Goal: Task Accomplishment & Management: Manage account settings

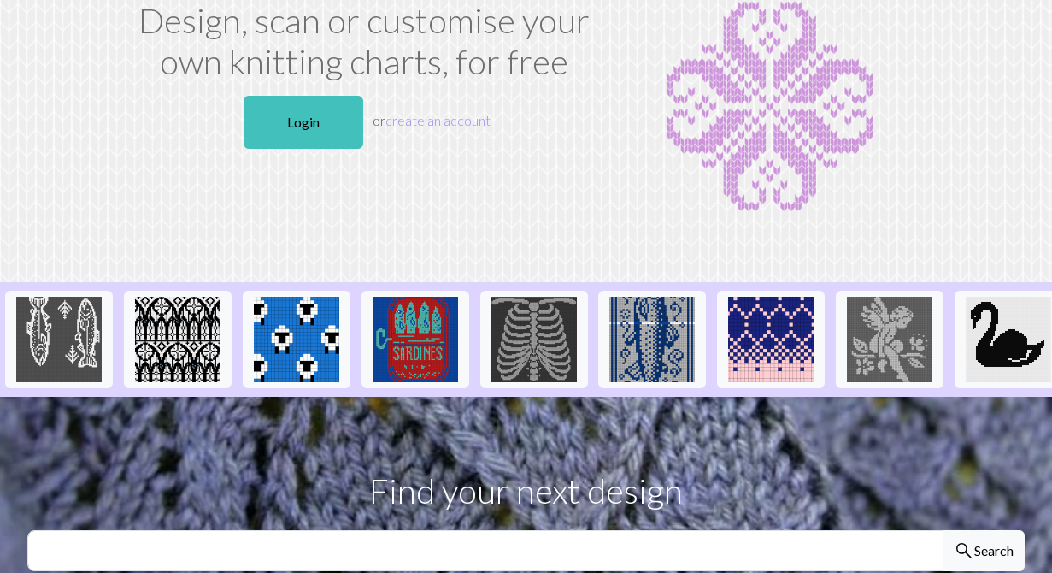
scroll to position [127, 0]
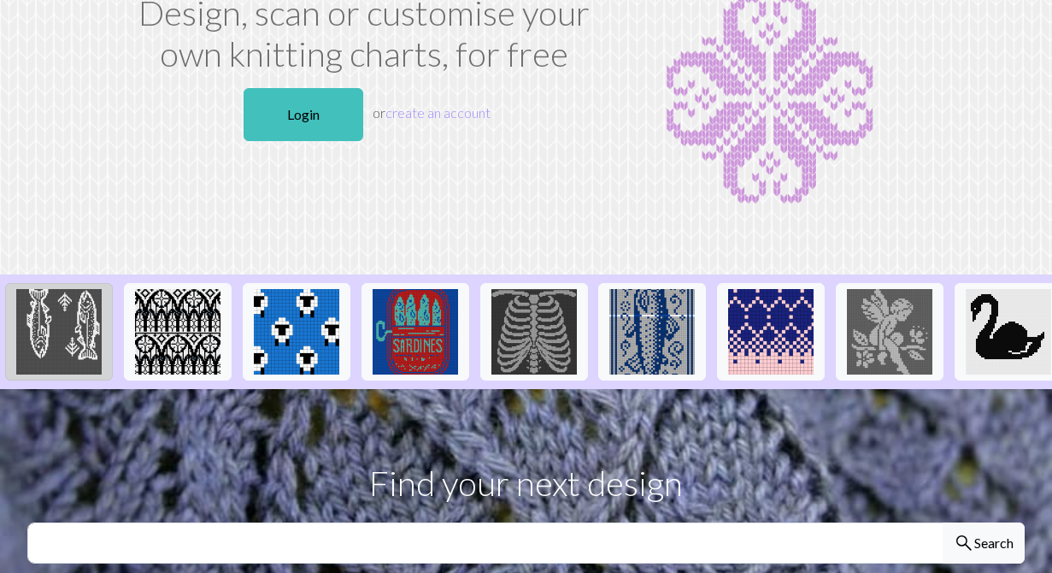
click at [81, 333] on img at bounding box center [58, 331] width 85 height 85
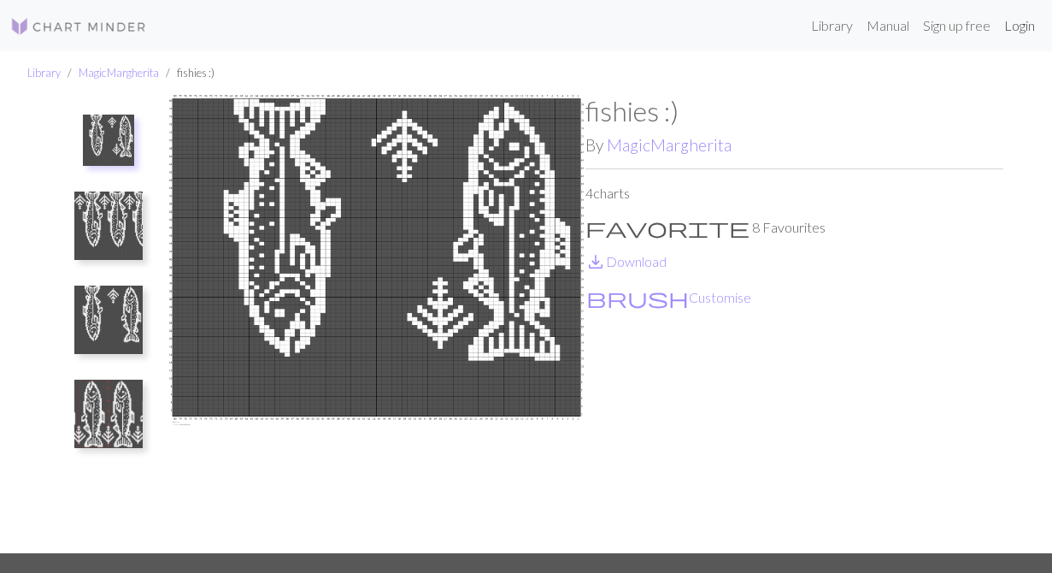
click at [1006, 27] on link "Login" at bounding box center [1020, 26] width 44 height 34
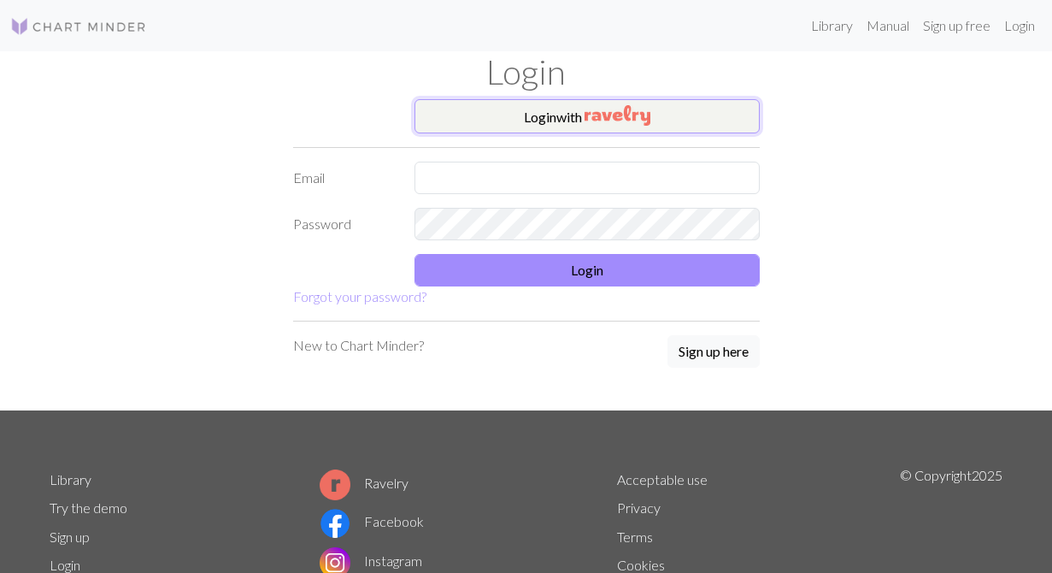
click at [586, 109] on img "button" at bounding box center [618, 115] width 66 height 21
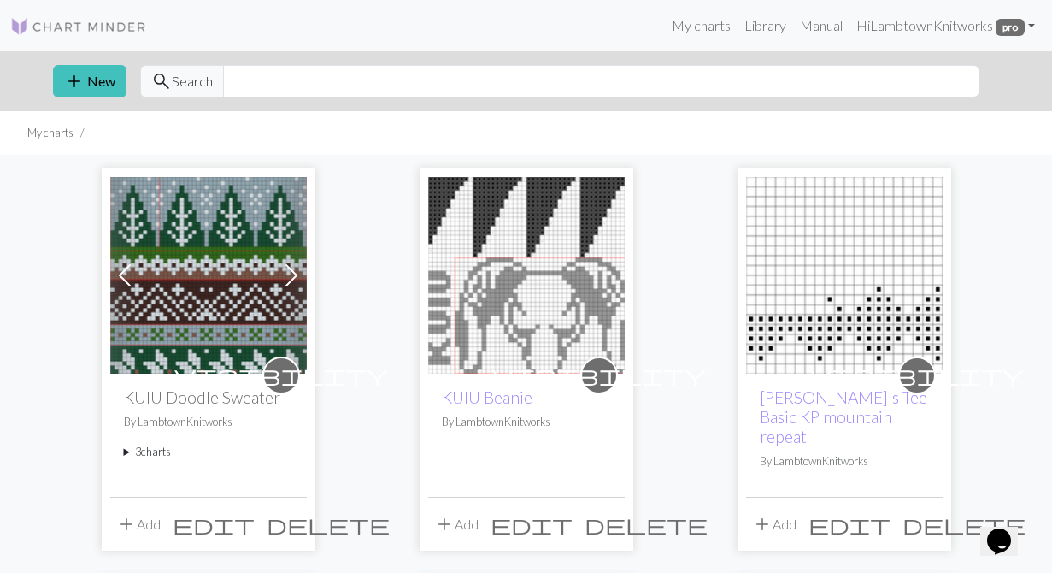
click at [191, 298] on img at bounding box center [208, 275] width 197 height 197
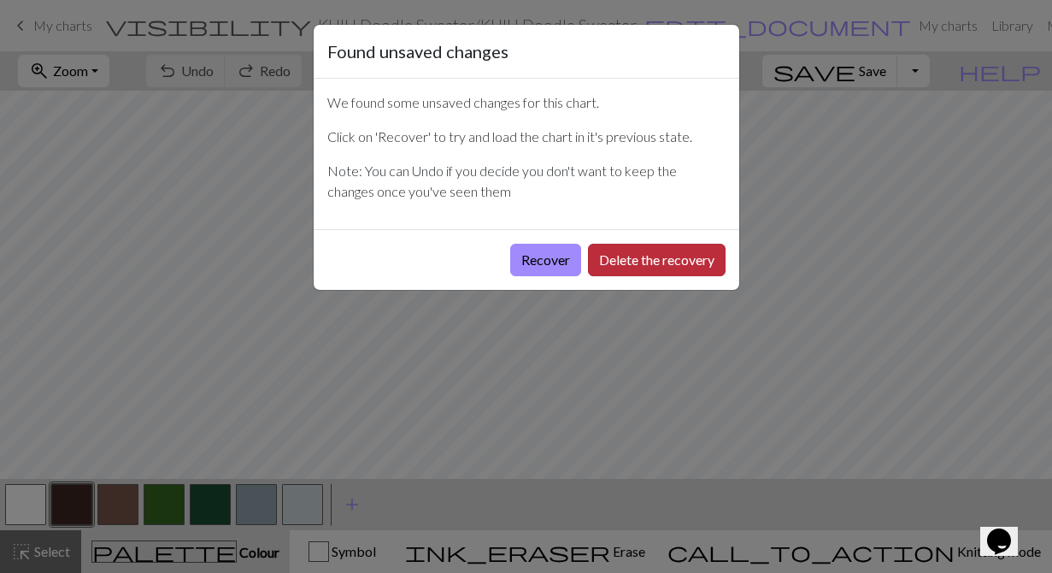
click at [661, 257] on button "Delete the recovery" at bounding box center [657, 260] width 138 height 32
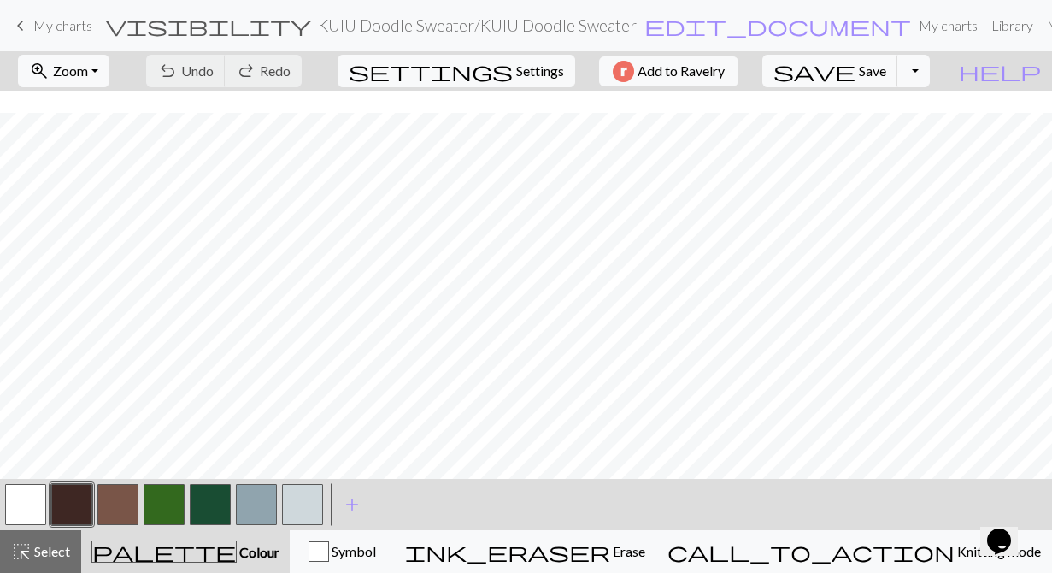
scroll to position [715, 0]
